Goal: Complete application form

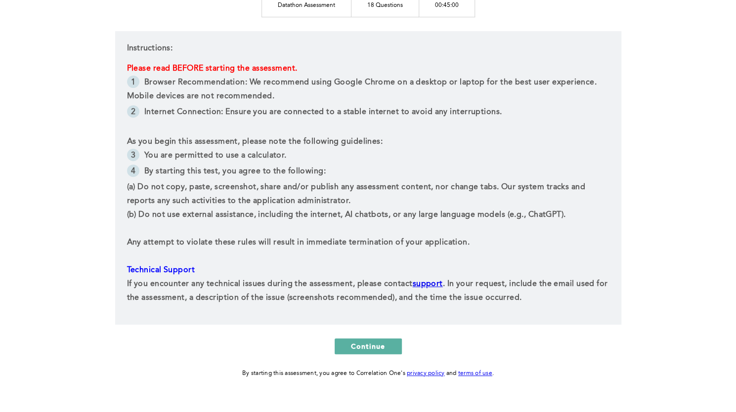
scroll to position [171, 0]
click at [381, 343] on span "Continue" at bounding box center [368, 345] width 35 height 9
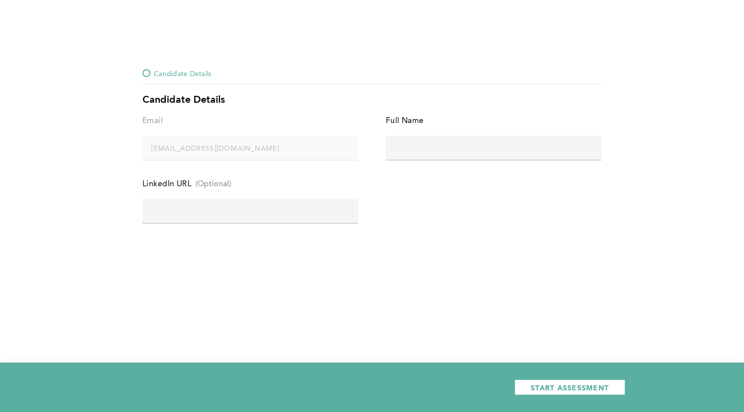
click at [420, 151] on input "text" at bounding box center [494, 148] width 216 height 24
type input "[PERSON_NAME]"
click at [307, 204] on input "text" at bounding box center [250, 211] width 216 height 24
paste input "[URL][DOMAIN_NAME][PERSON_NAME]"
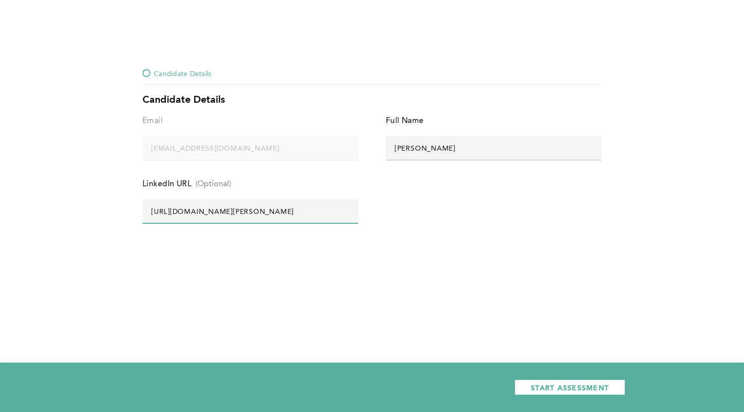
type input "[URL][DOMAIN_NAME][PERSON_NAME]"
click at [313, 270] on div "Candidate Details Candidate Details Email [EMAIL_ADDRESS][DOMAIN_NAME] error pl…" at bounding box center [372, 206] width 744 height 412
click at [557, 392] on span "START ASSESSMENT" at bounding box center [570, 387] width 78 height 9
